Goal: Task Accomplishment & Management: Manage account settings

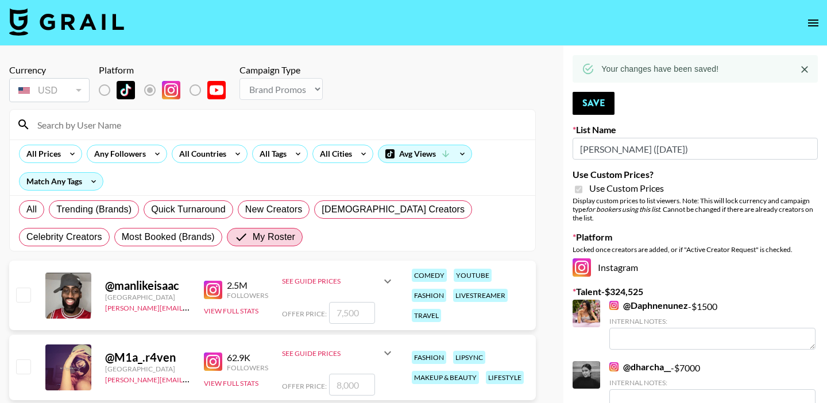
select select "Brand"
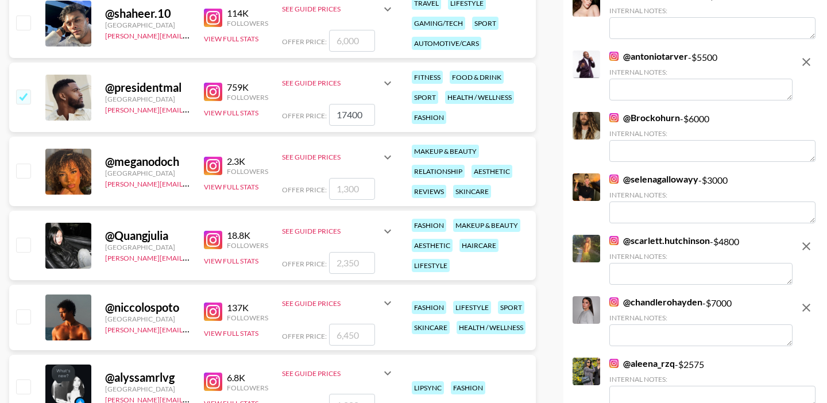
scroll to position [551, 0]
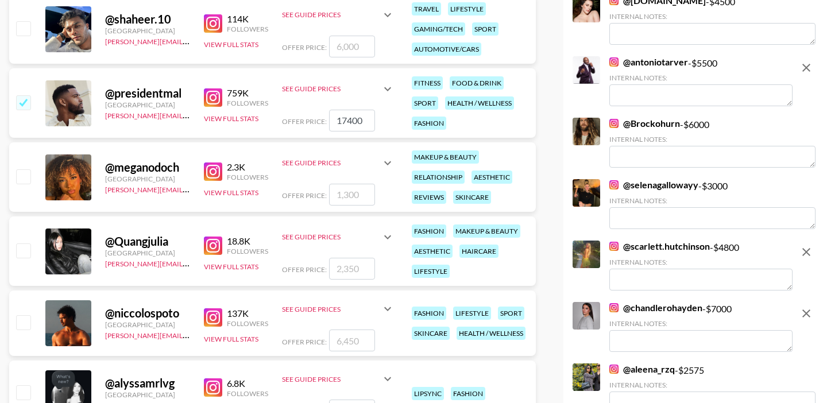
click at [669, 95] on textarea at bounding box center [701, 95] width 183 height 22
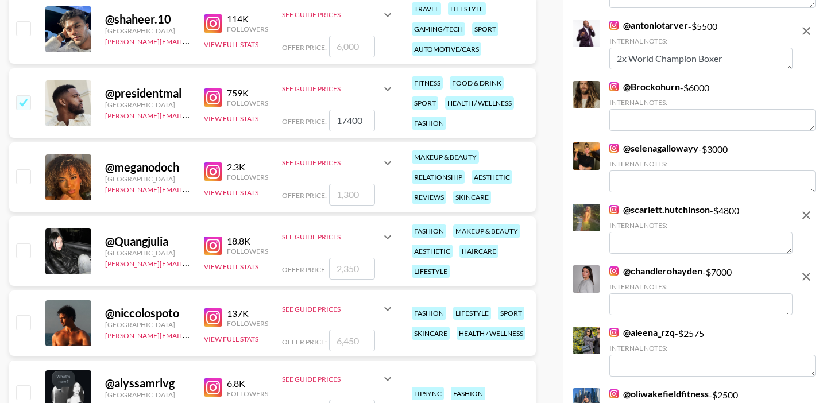
click at [700, 60] on textarea "2x World Champion Boxer" at bounding box center [701, 59] width 183 height 22
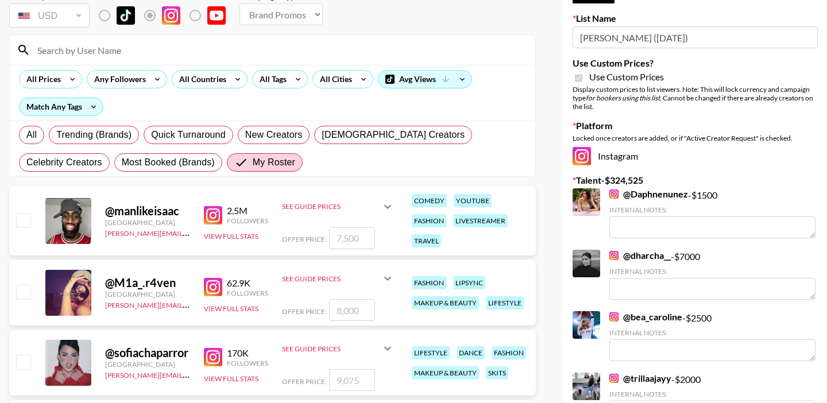
scroll to position [35, 0]
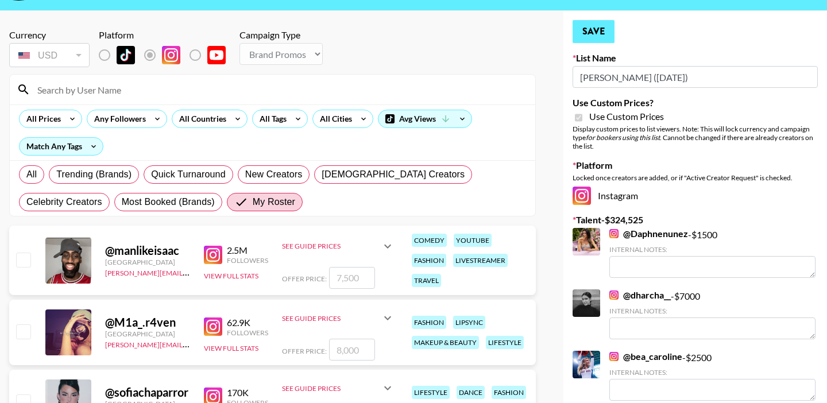
type textarea "2x World Champion Pro Boxer"
click at [611, 33] on button "Save" at bounding box center [594, 31] width 42 height 23
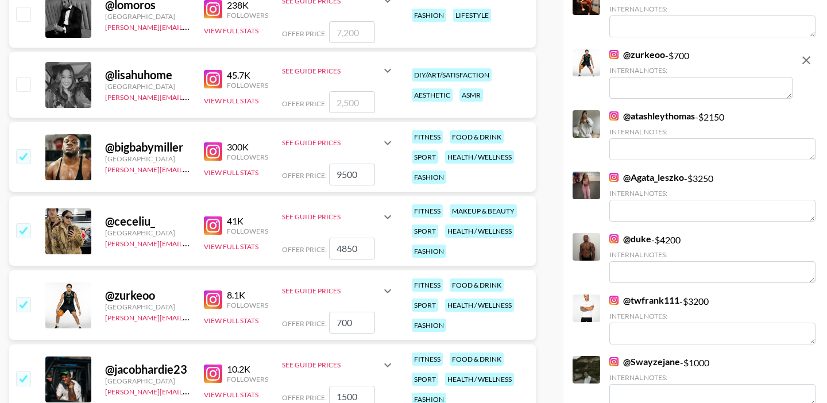
scroll to position [903, 0]
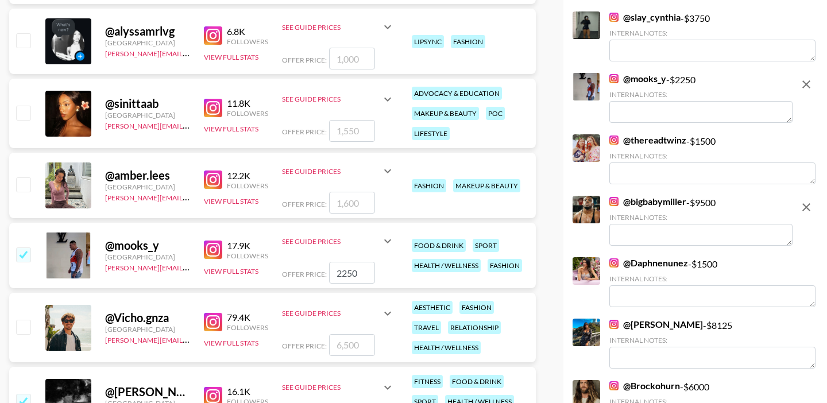
click at [652, 234] on textarea at bounding box center [701, 235] width 183 height 22
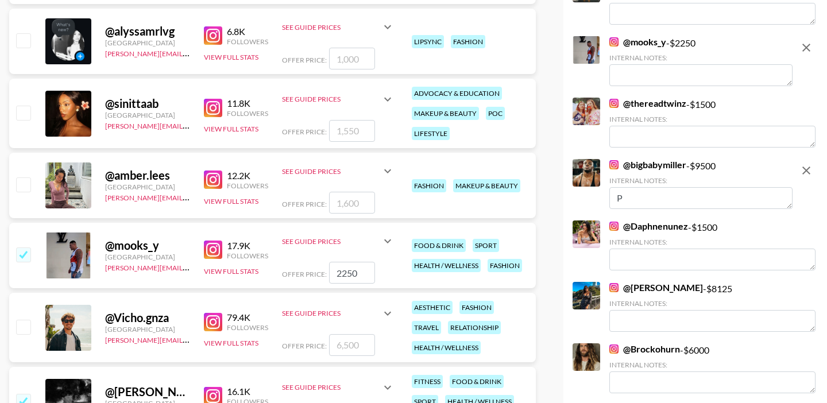
scroll to position [866, 0]
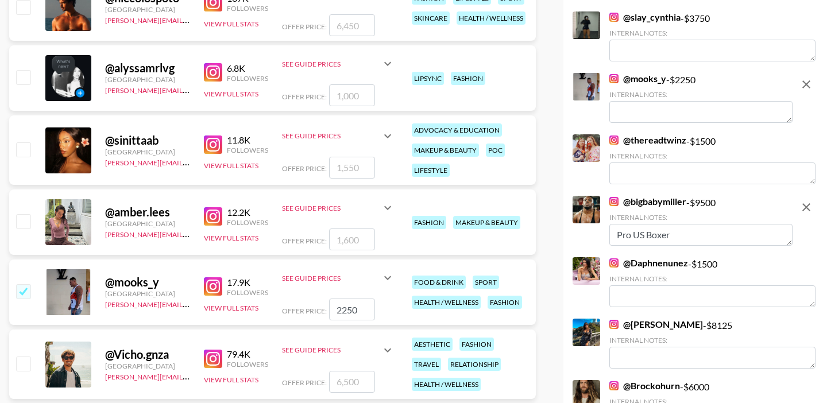
type textarea "Pro US Boxer"
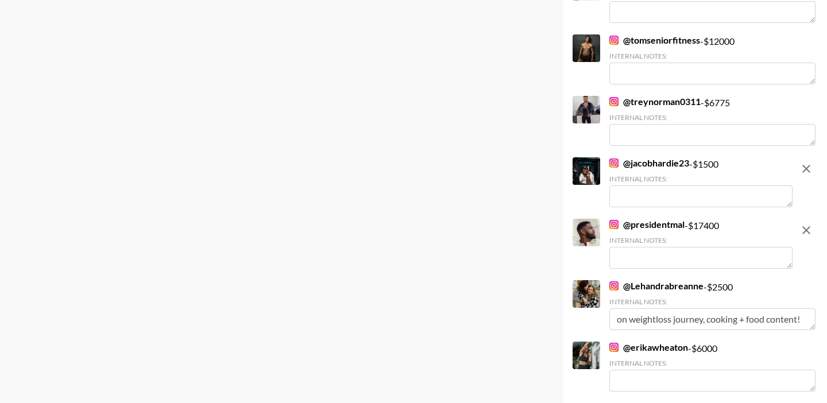
click at [638, 247] on textarea at bounding box center [701, 258] width 183 height 22
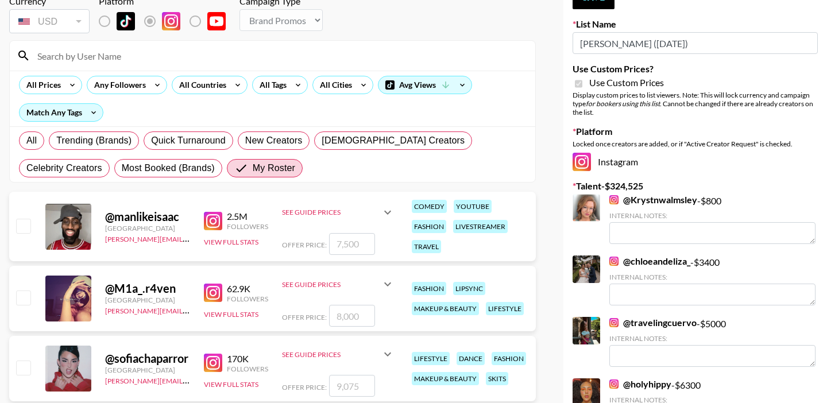
scroll to position [0, 0]
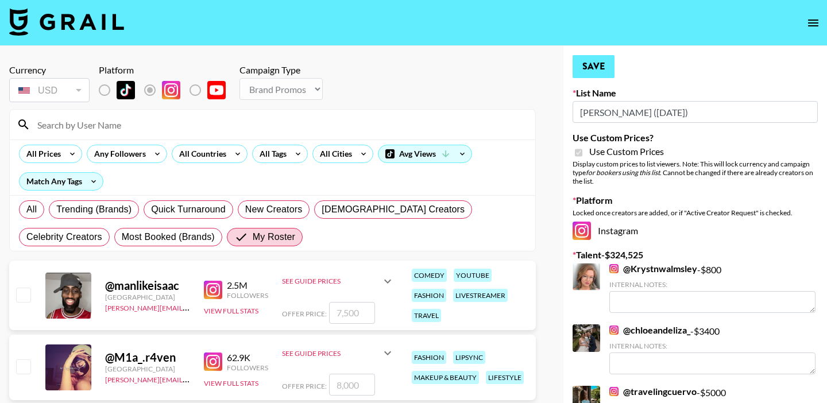
type textarea "NFL Player & Pro Bowl Safety"
click at [604, 60] on button "Save" at bounding box center [594, 66] width 42 height 23
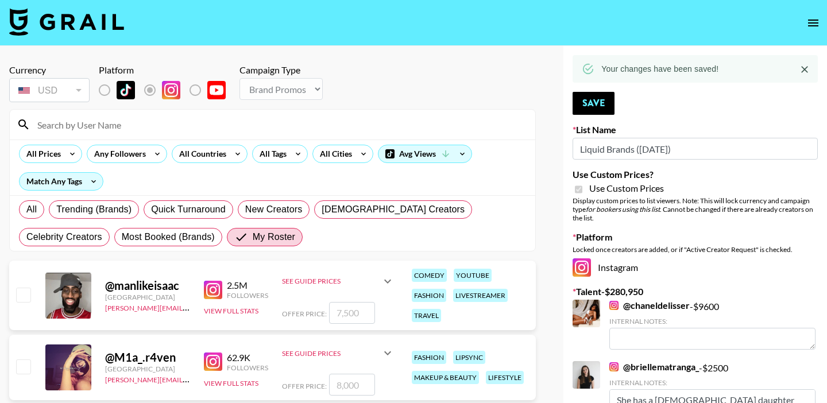
select select "Brand"
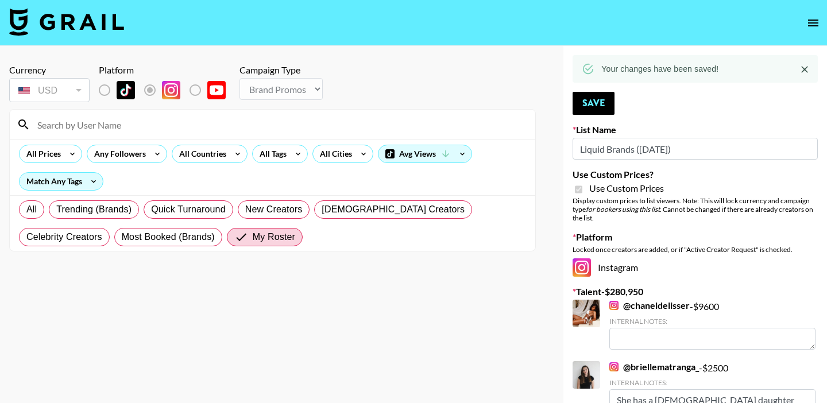
scroll to position [4408, 0]
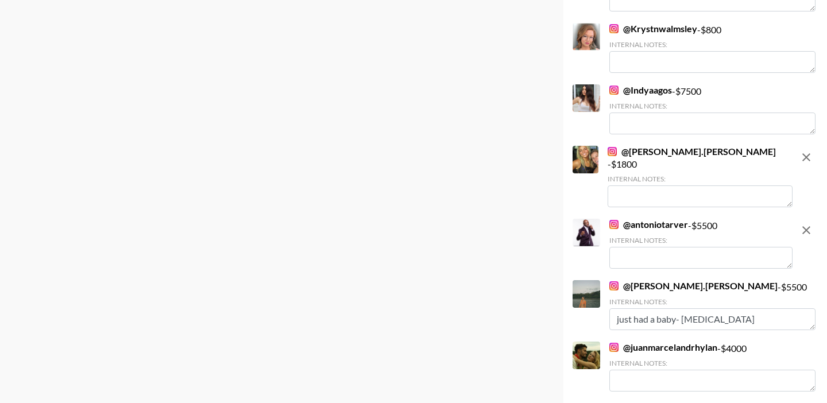
click at [629, 247] on textarea at bounding box center [701, 258] width 183 height 22
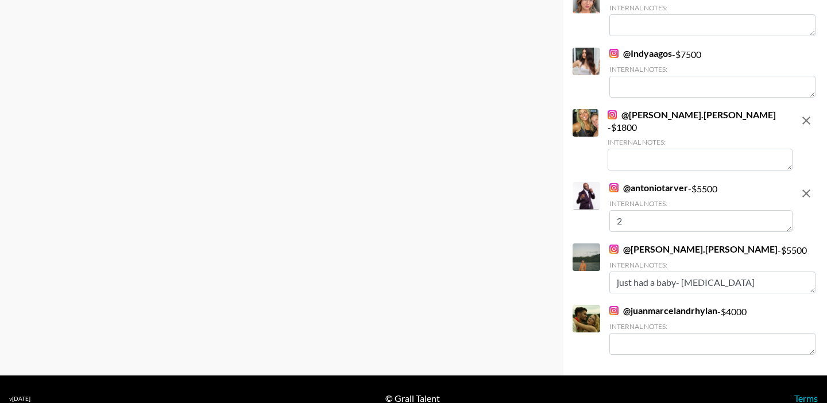
scroll to position [4371, 0]
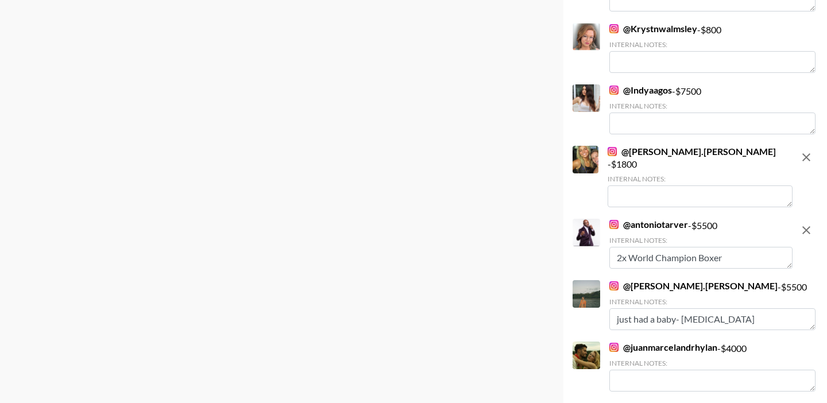
click at [699, 247] on textarea "2x World Champion Boxer" at bounding box center [701, 258] width 183 height 22
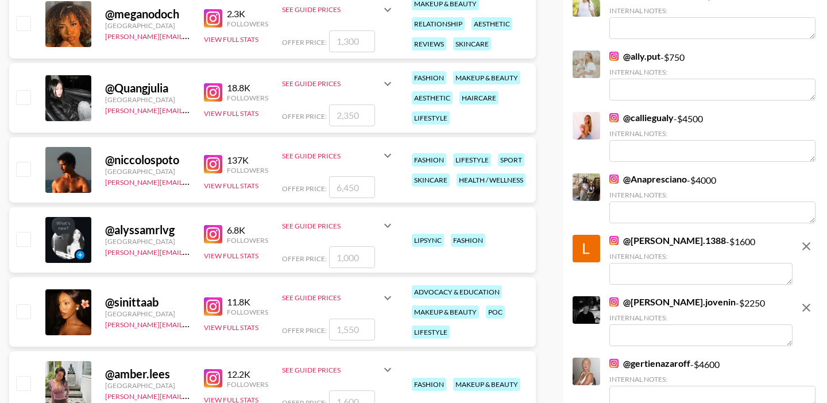
scroll to position [0, 0]
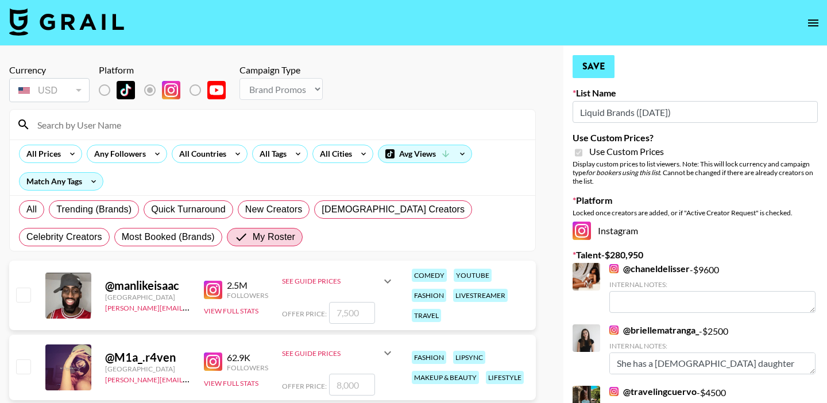
type textarea "2x World Champion Pro Boxer"
click at [600, 57] on button "Save" at bounding box center [594, 66] width 42 height 23
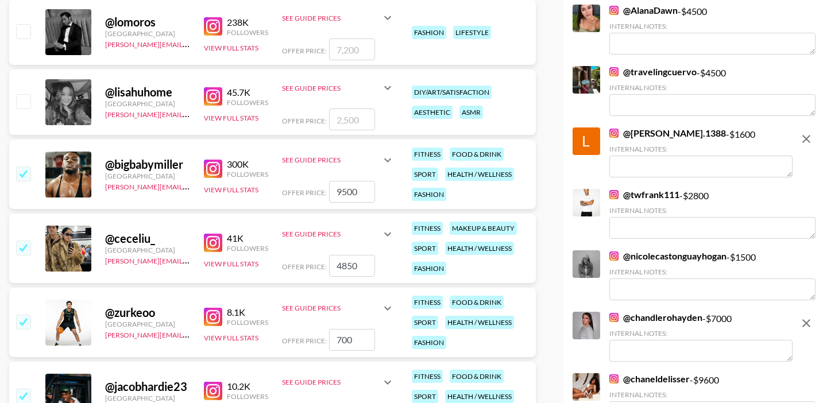
scroll to position [2748, 0]
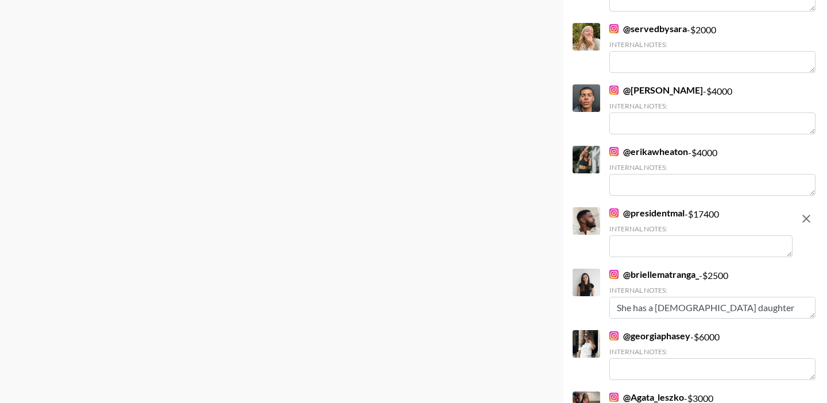
click at [677, 238] on textarea at bounding box center [701, 247] width 183 height 22
type textarea "n"
type textarea "F"
type textarea "M"
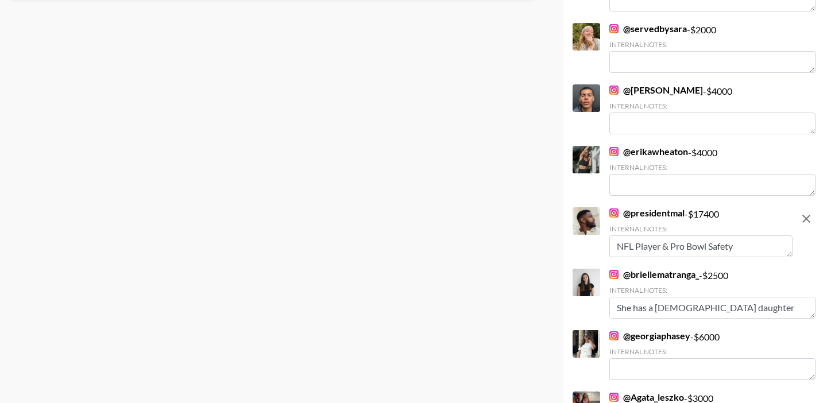
type textarea "NFL Player & Pro Bowl Safety"
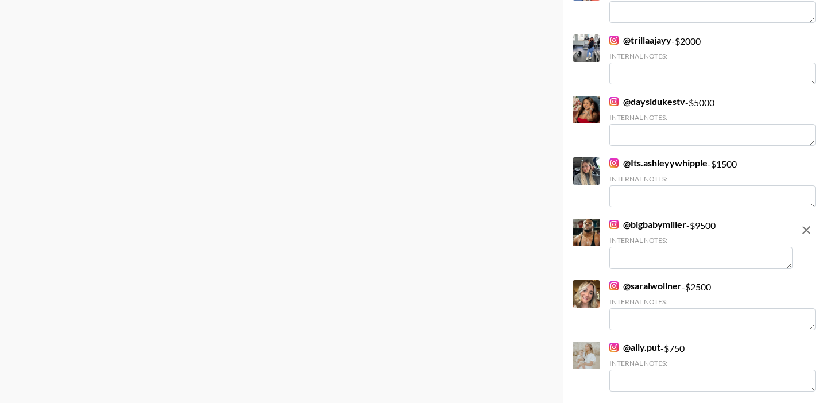
click at [619, 247] on textarea at bounding box center [701, 258] width 183 height 22
type textarea "Y"
type textarea "I"
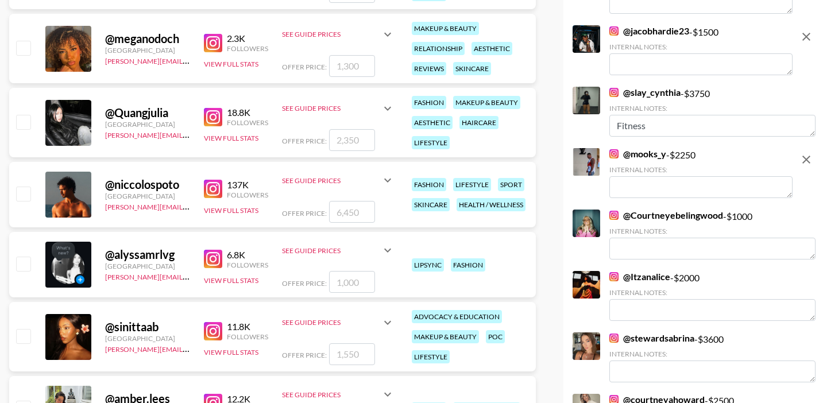
scroll to position [0, 0]
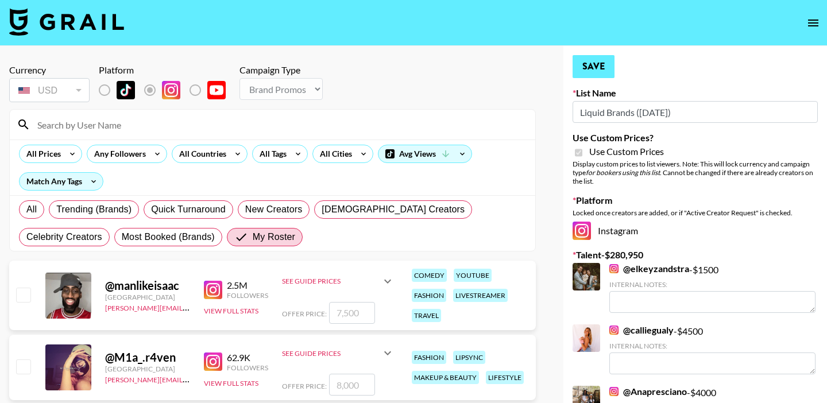
type textarea "US Pro Boxer"
click at [597, 63] on button "Save" at bounding box center [594, 66] width 42 height 23
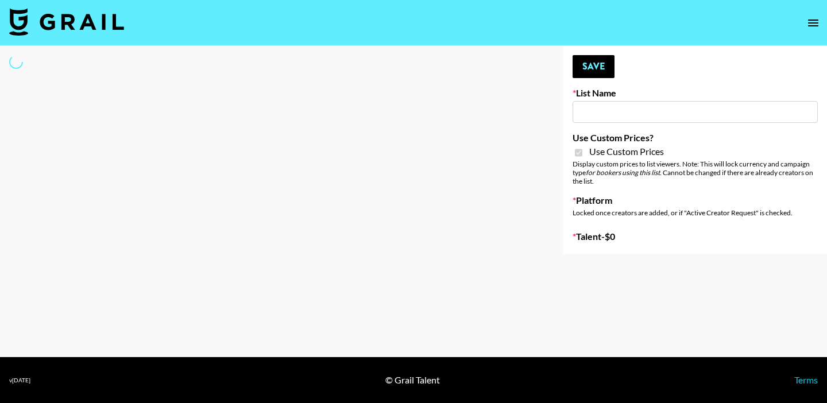
type input "Gfal"
checkbox input "true"
select select "Brand"
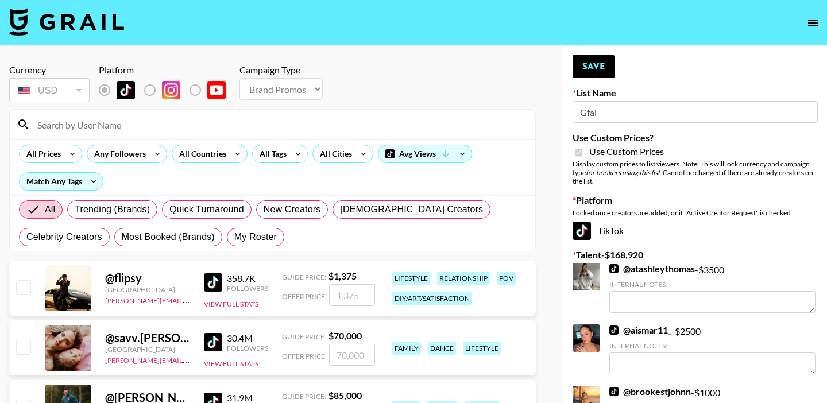
click at [251, 234] on span "My Roster" at bounding box center [255, 237] width 43 height 14
click at [234, 237] on input "My Roster" at bounding box center [234, 237] width 0 height 0
radio input "true"
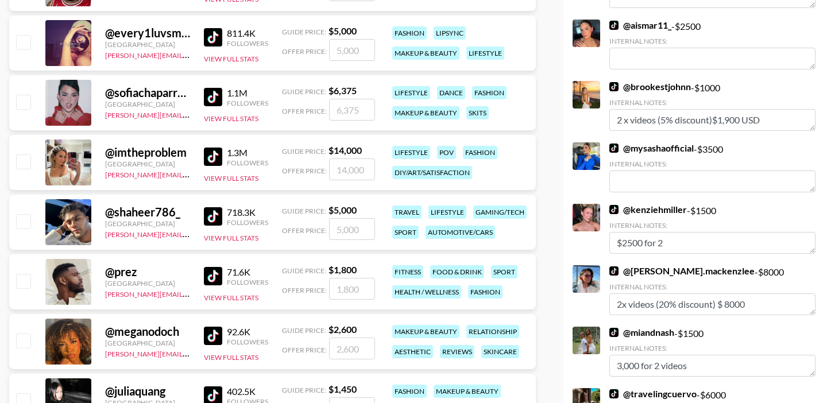
scroll to position [306, 0]
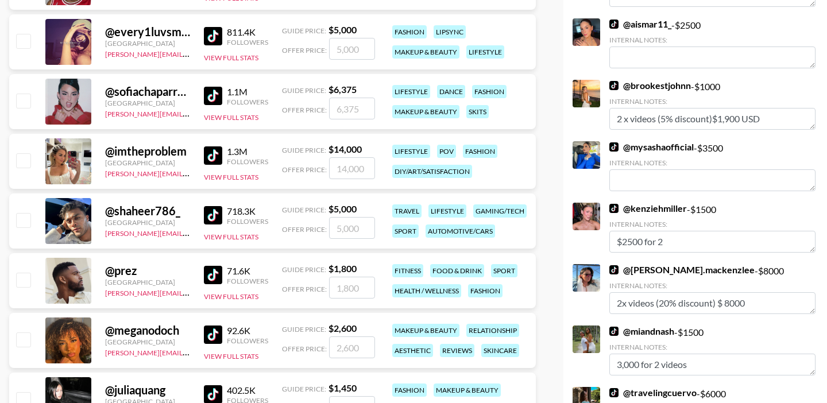
click at [355, 169] on input "number" at bounding box center [352, 168] width 46 height 22
checkbox input "true"
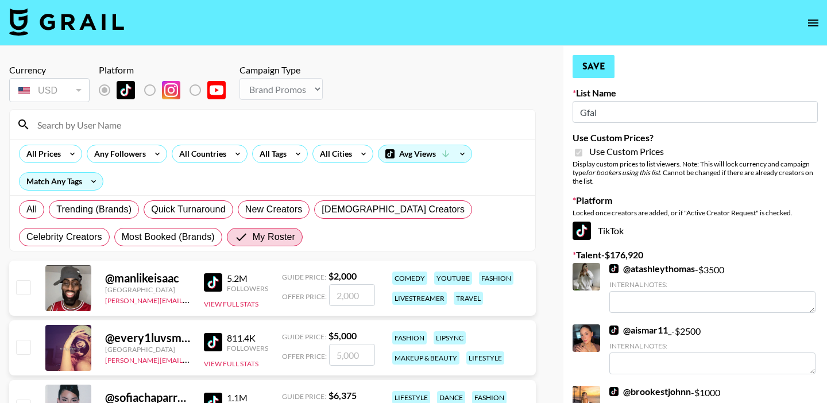
type input "8000"
click at [590, 66] on button "Save" at bounding box center [594, 66] width 42 height 23
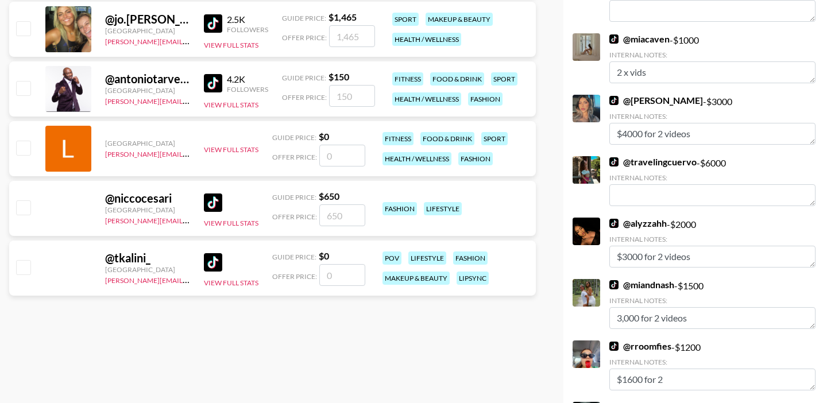
scroll to position [2718, 0]
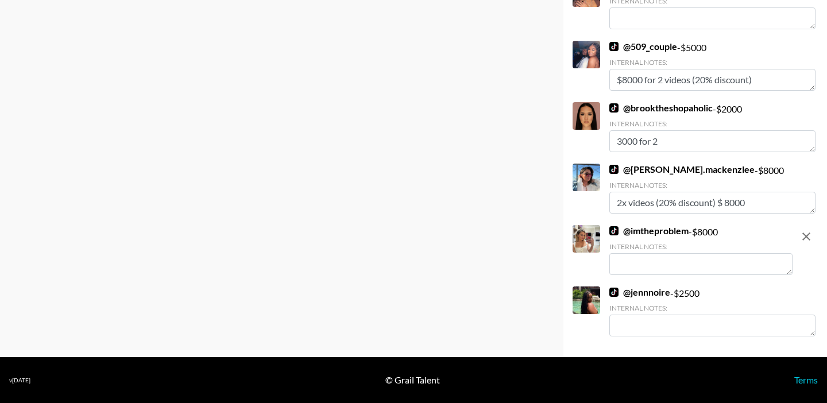
click at [641, 264] on textarea at bounding box center [701, 264] width 183 height 22
click at [630, 267] on textarea at bounding box center [701, 264] width 183 height 22
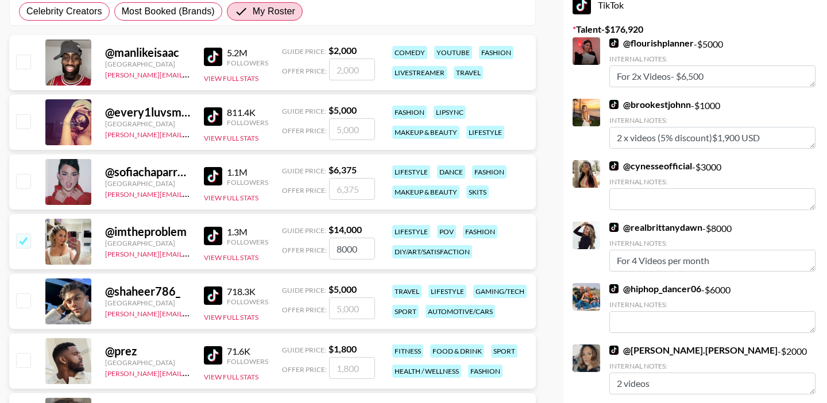
scroll to position [0, 0]
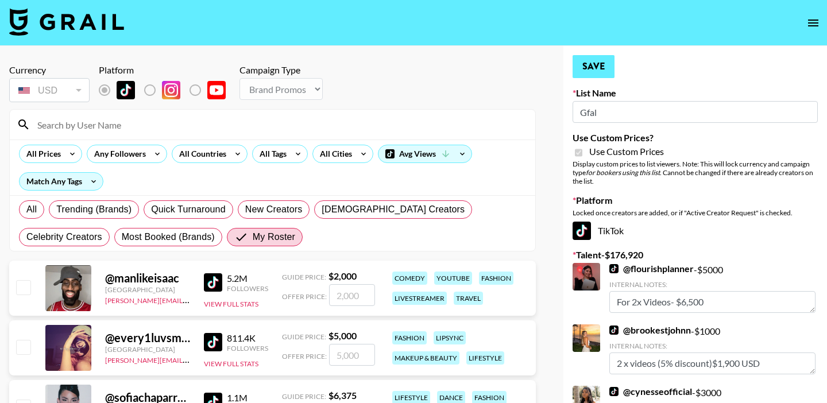
type textarea "$8,000 for 2"
click at [595, 72] on button "Save" at bounding box center [594, 66] width 42 height 23
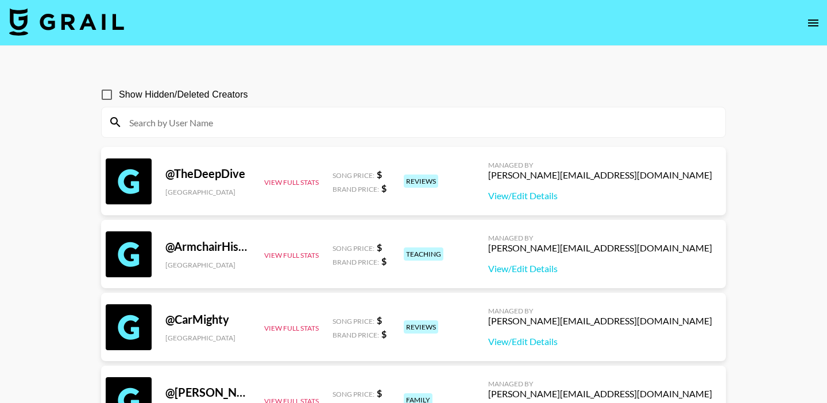
click at [808, 23] on icon "open drawer" at bounding box center [814, 23] width 14 height 14
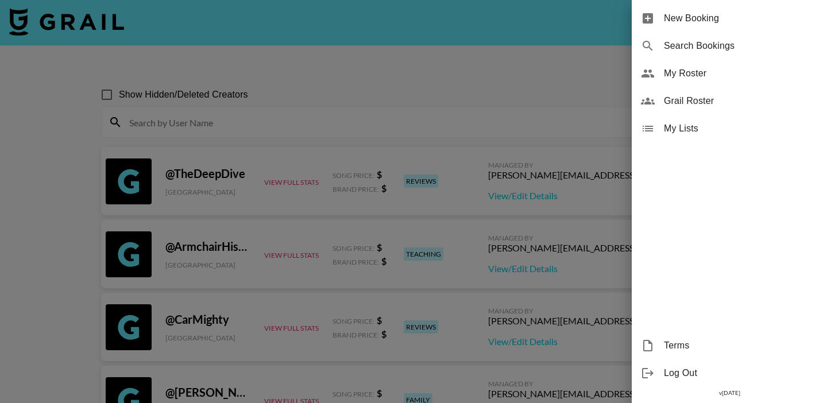
click at [703, 78] on span "My Roster" at bounding box center [741, 74] width 154 height 14
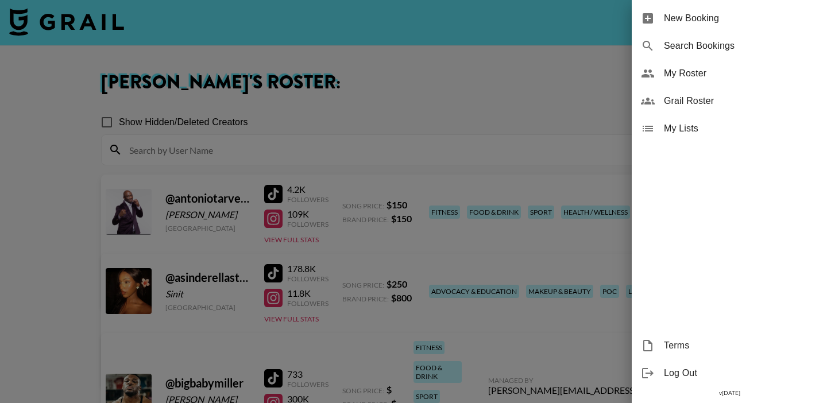
click at [411, 95] on div at bounding box center [413, 201] width 827 height 403
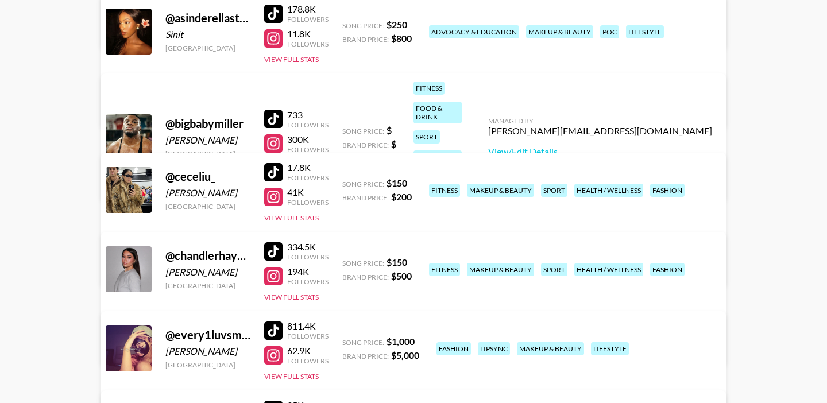
scroll to position [41, 0]
